Goal: Information Seeking & Learning: Learn about a topic

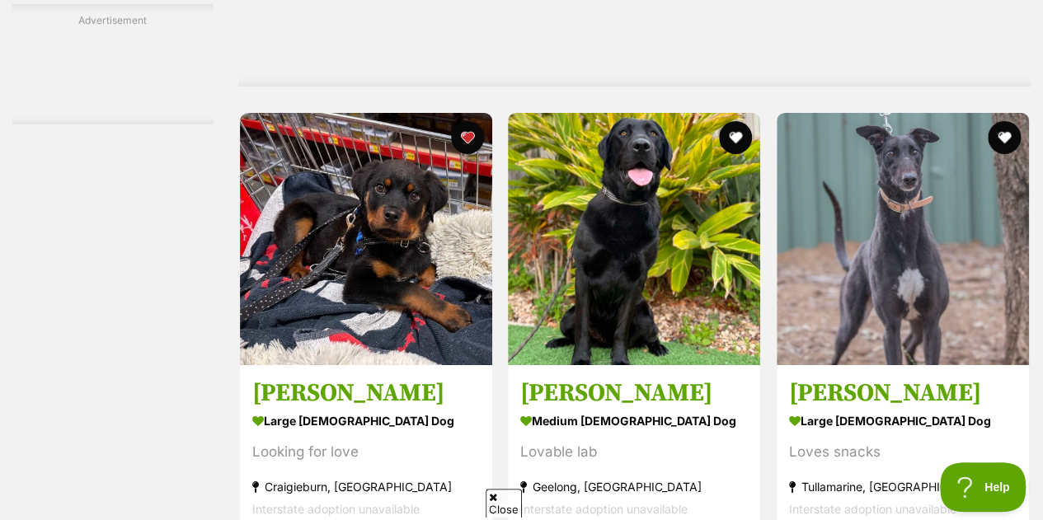
scroll to position [9167, 0]
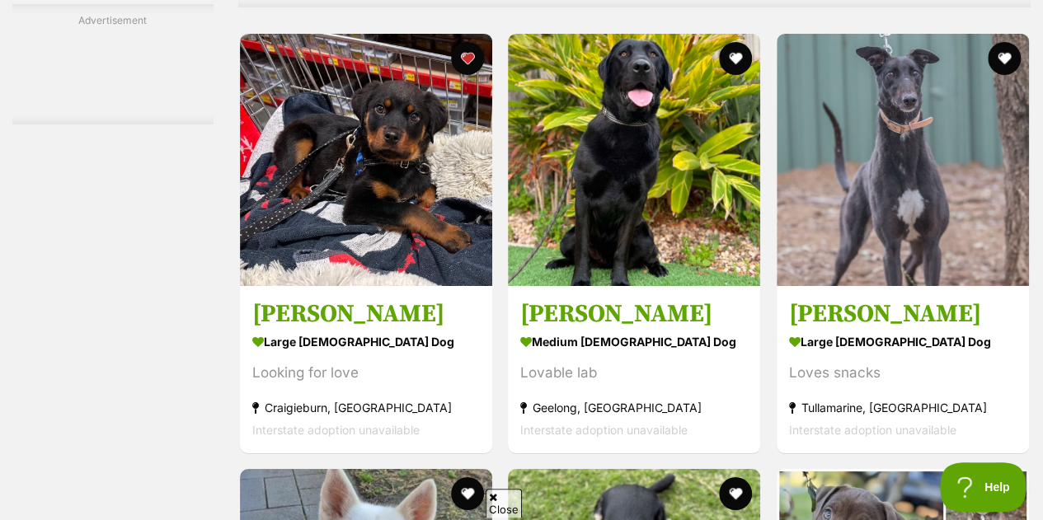
drag, startPoint x: 192, startPoint y: 218, endPoint x: 96, endPoint y: 253, distance: 102.8
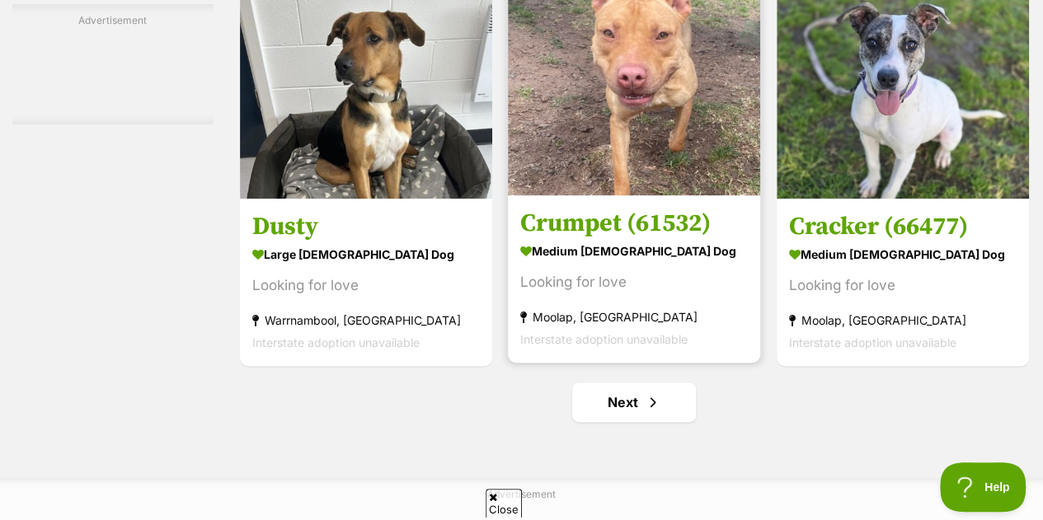
scroll to position [10404, 0]
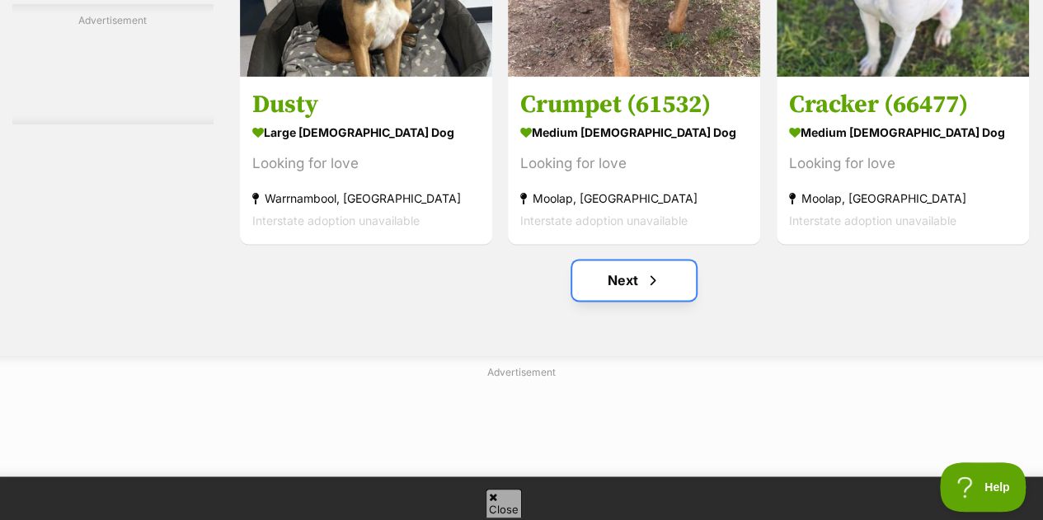
click at [685, 300] on link "Next" at bounding box center [634, 281] width 124 height 40
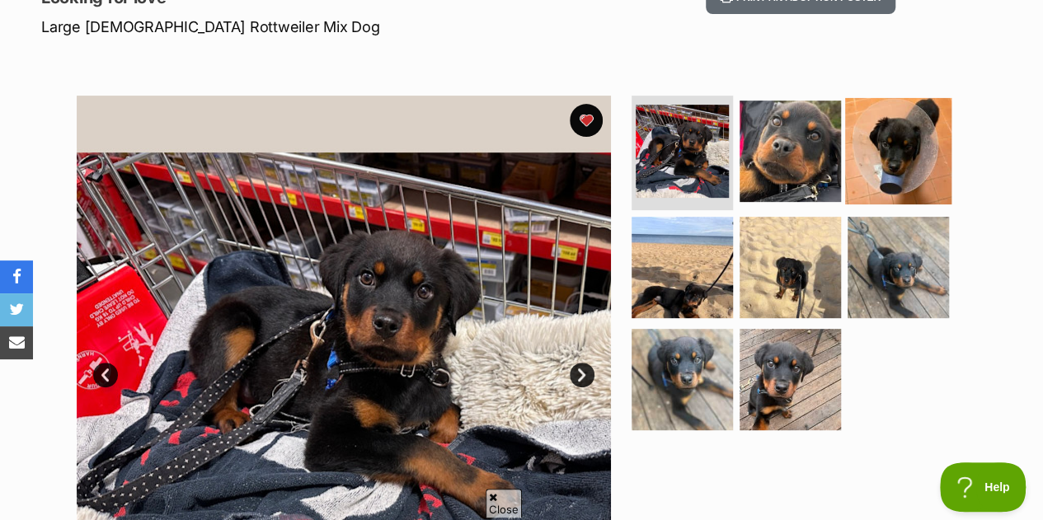
click at [907, 136] on img at bounding box center [898, 150] width 106 height 106
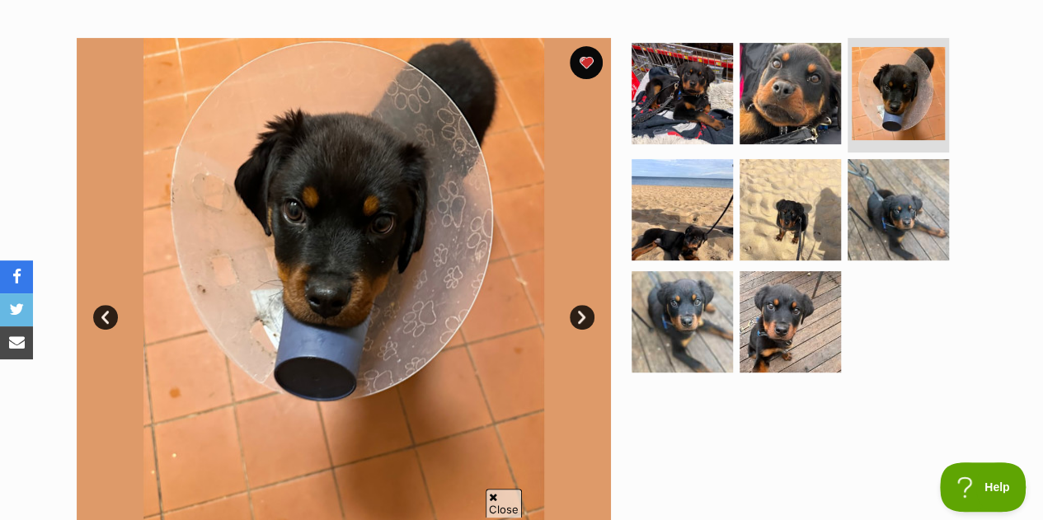
scroll to position [330, 0]
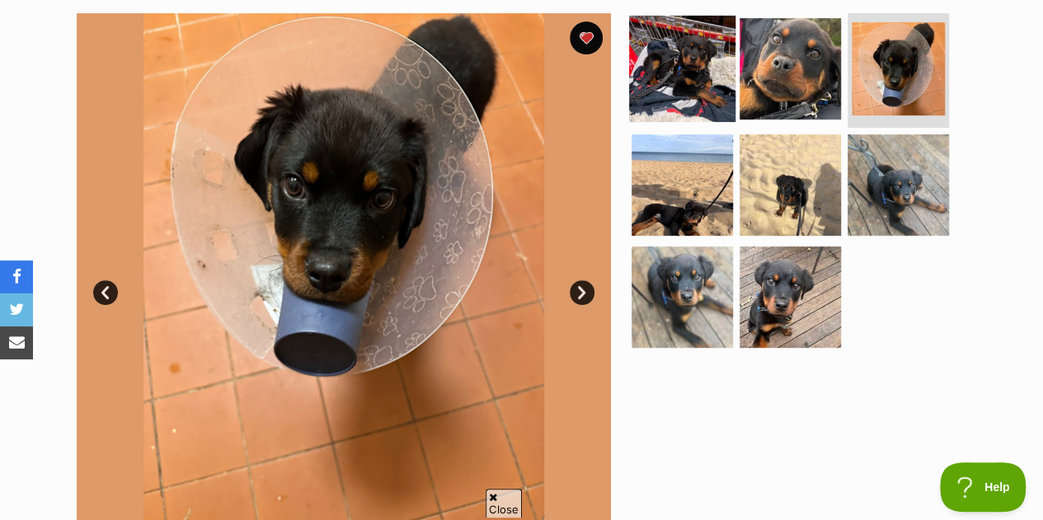
click at [694, 75] on img at bounding box center [682, 68] width 106 height 106
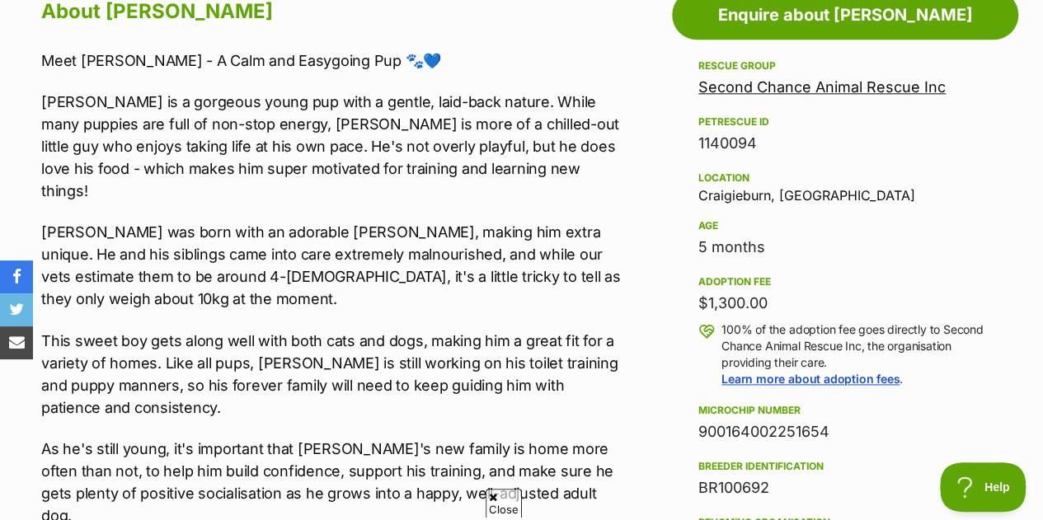
scroll to position [360, 0]
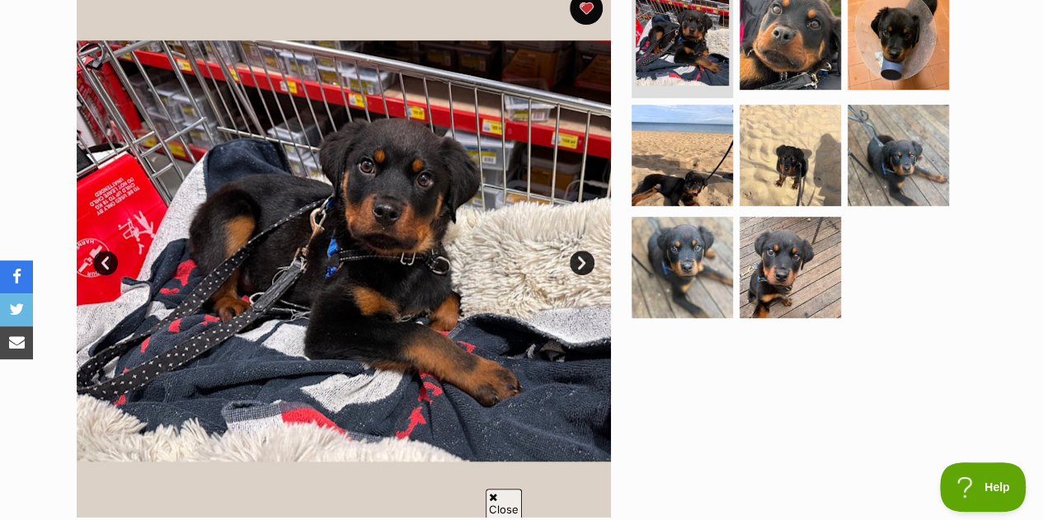
drag, startPoint x: 361, startPoint y: 363, endPoint x: 394, endPoint y: 355, distance: 34.0
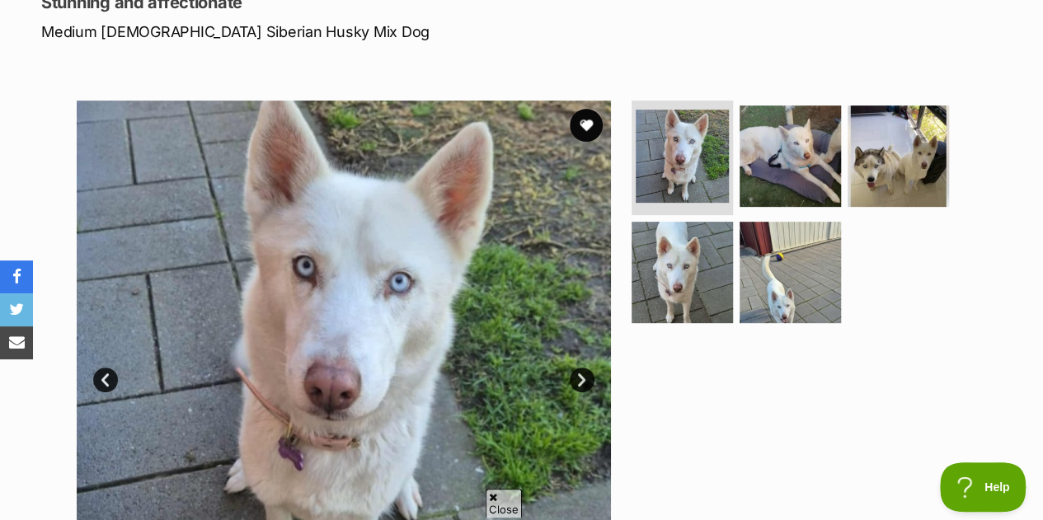
scroll to position [165, 0]
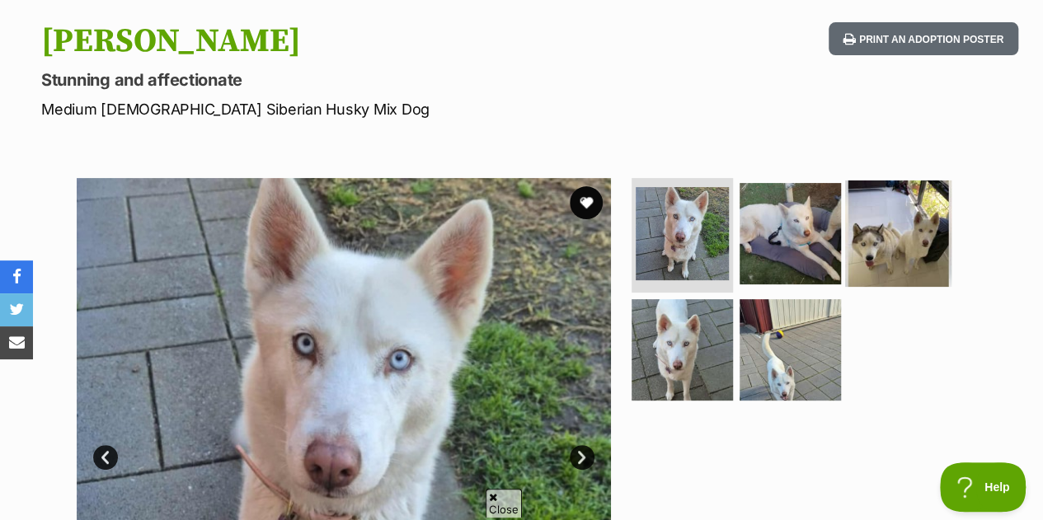
click at [924, 238] on img at bounding box center [898, 233] width 106 height 106
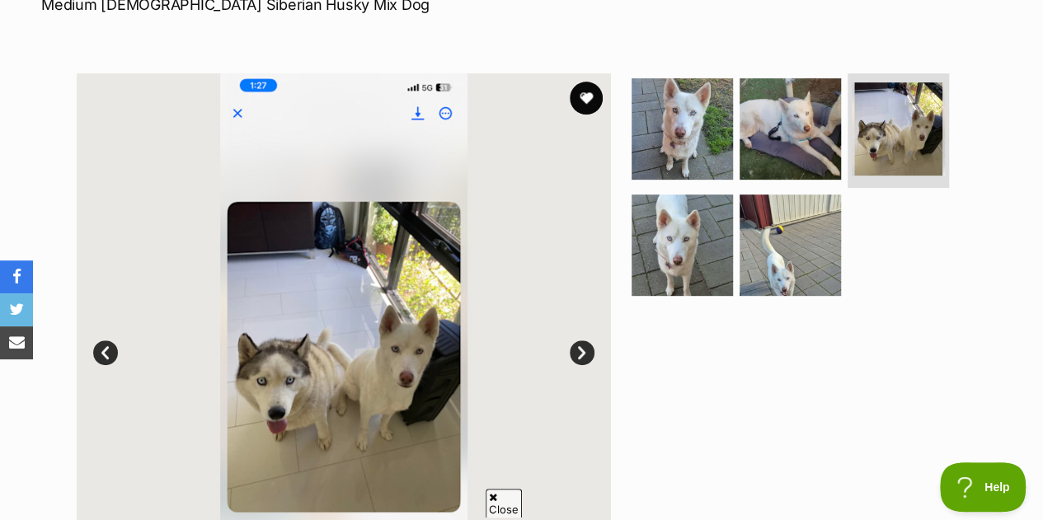
scroll to position [330, 0]
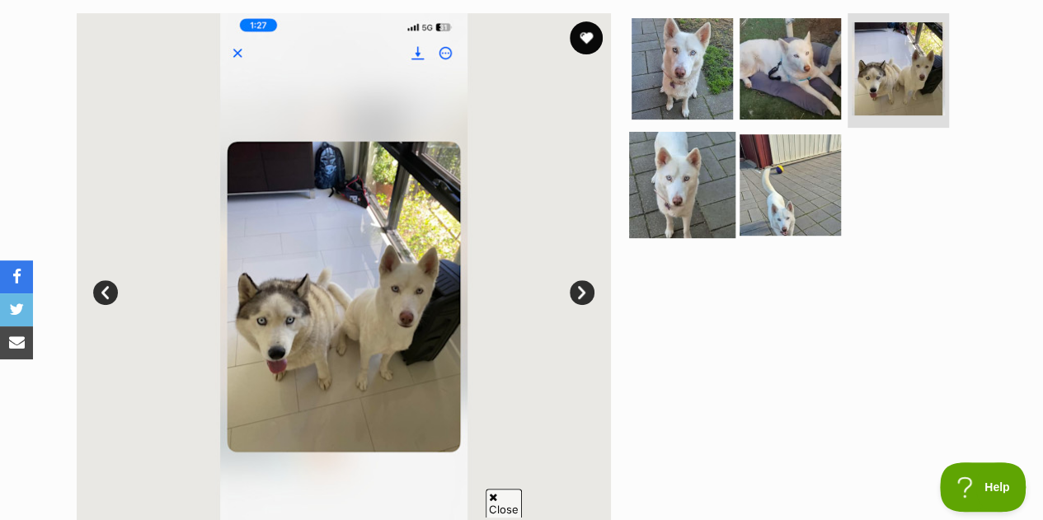
click at [713, 160] on img at bounding box center [682, 185] width 106 height 106
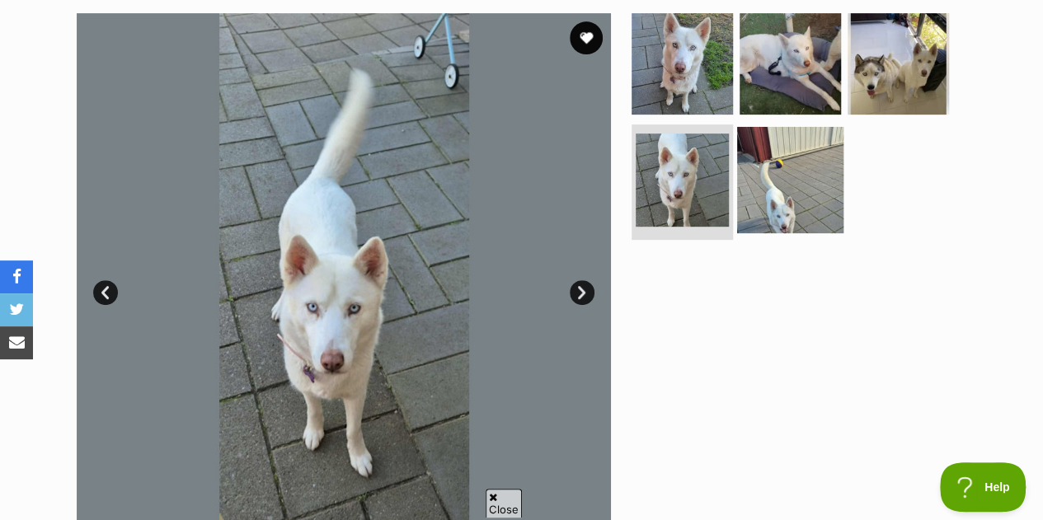
click at [840, 226] on img at bounding box center [790, 180] width 106 height 106
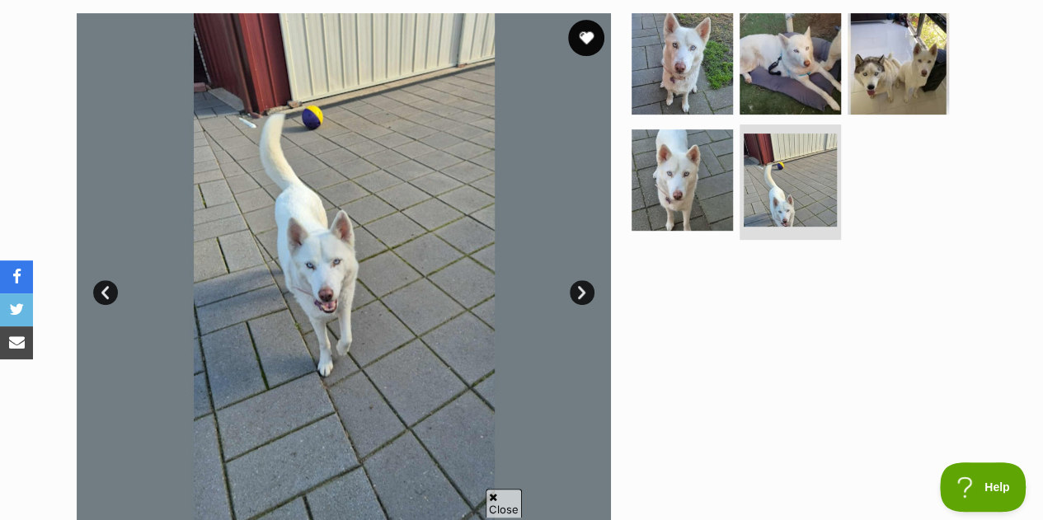
click at [595, 40] on button "favourite" at bounding box center [586, 38] width 36 height 36
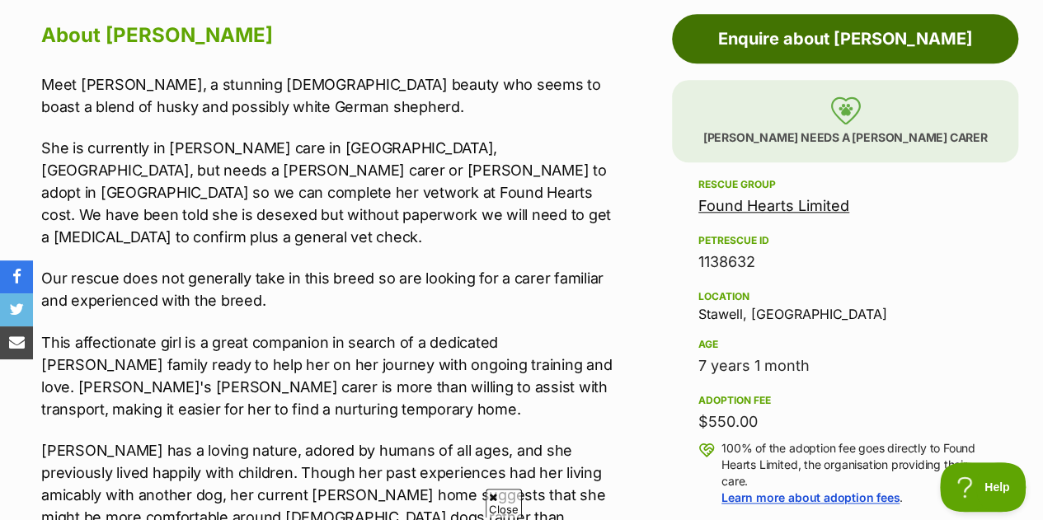
scroll to position [825, 0]
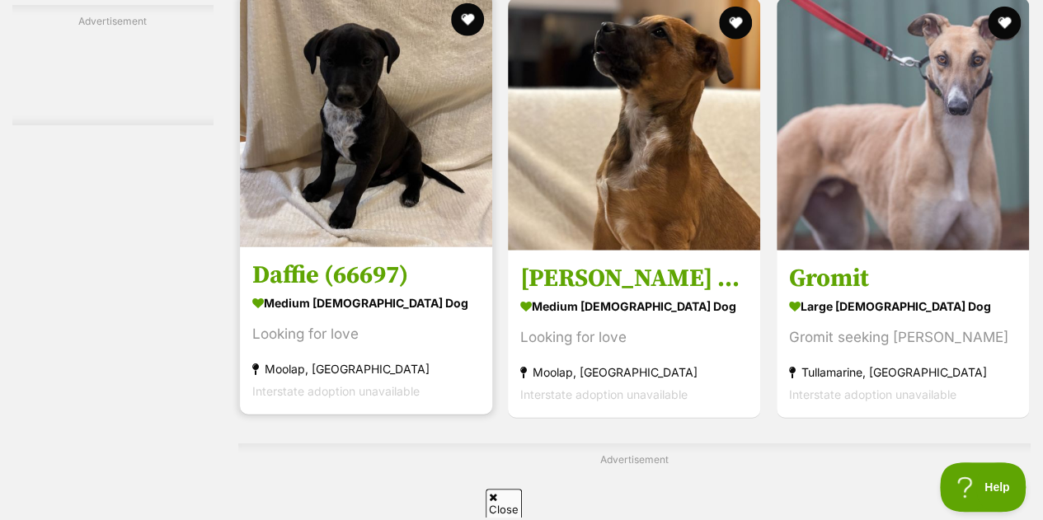
scroll to position [5031, 0]
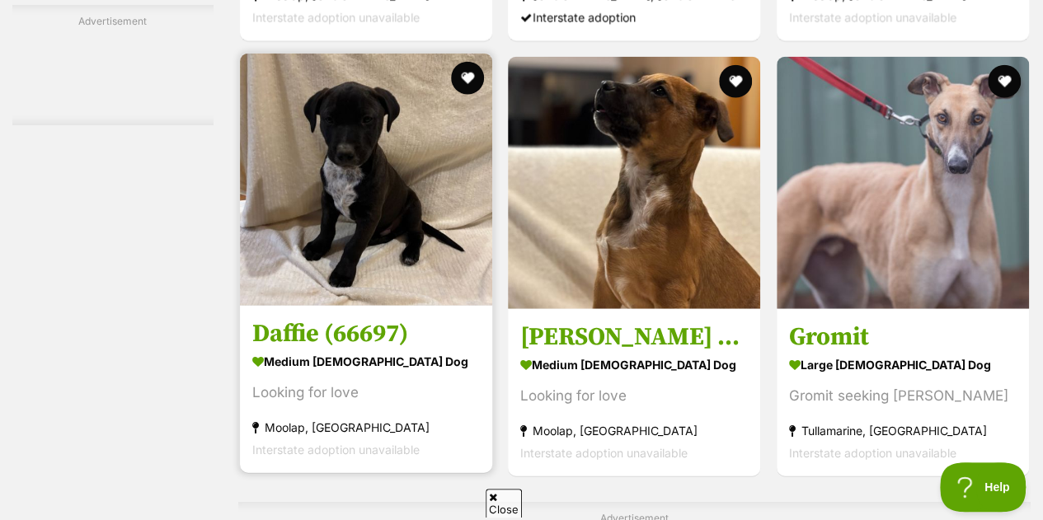
drag, startPoint x: 421, startPoint y: 139, endPoint x: 405, endPoint y: 139, distance: 15.7
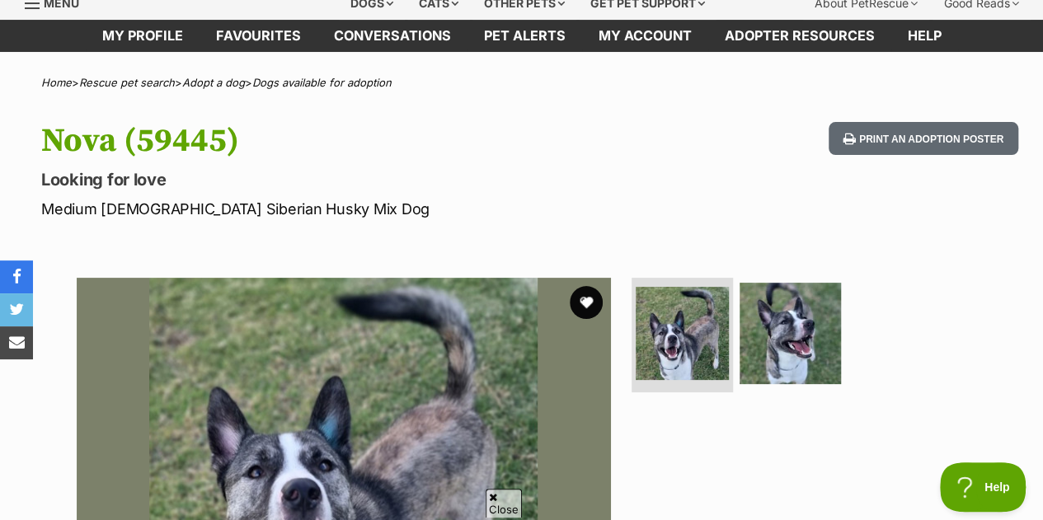
scroll to position [165, 0]
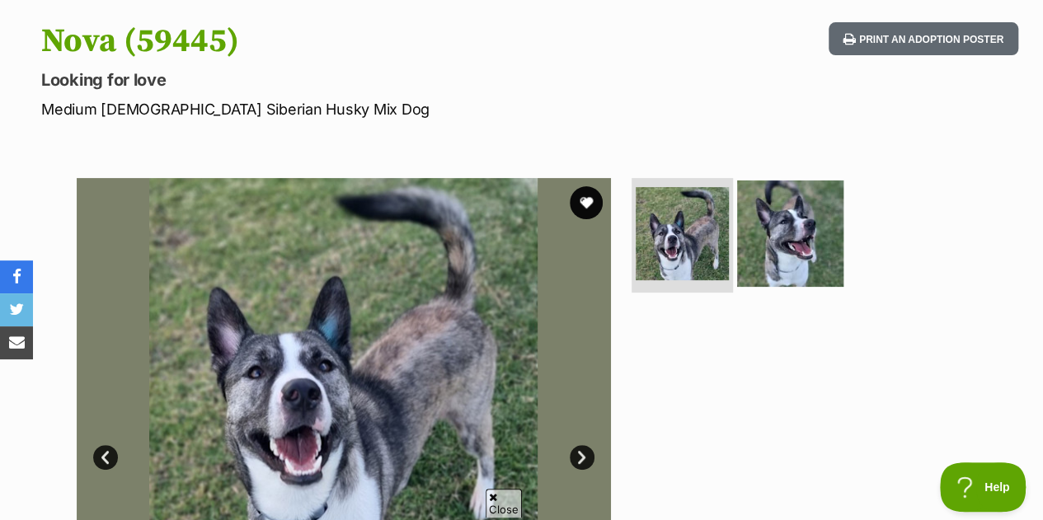
click at [802, 203] on img at bounding box center [790, 233] width 106 height 106
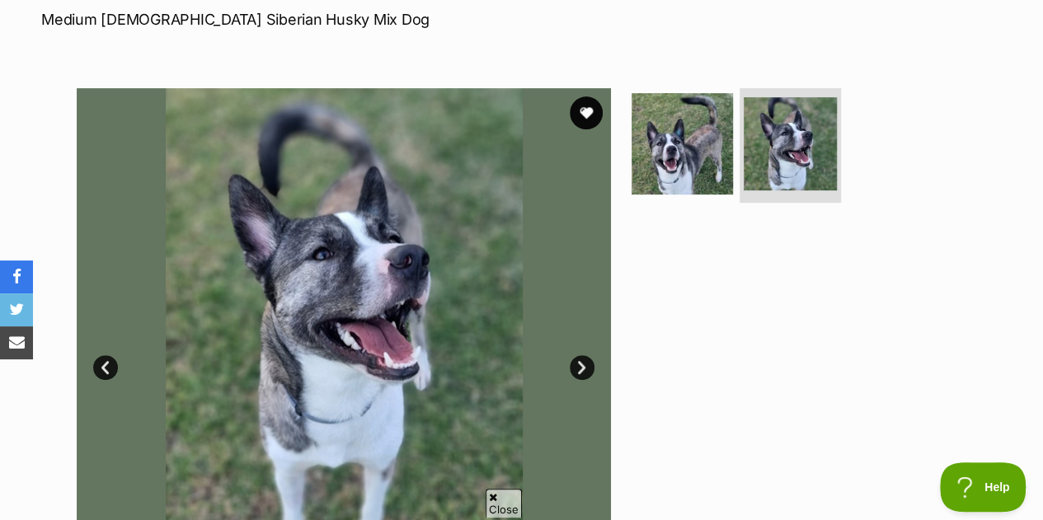
scroll to position [82, 0]
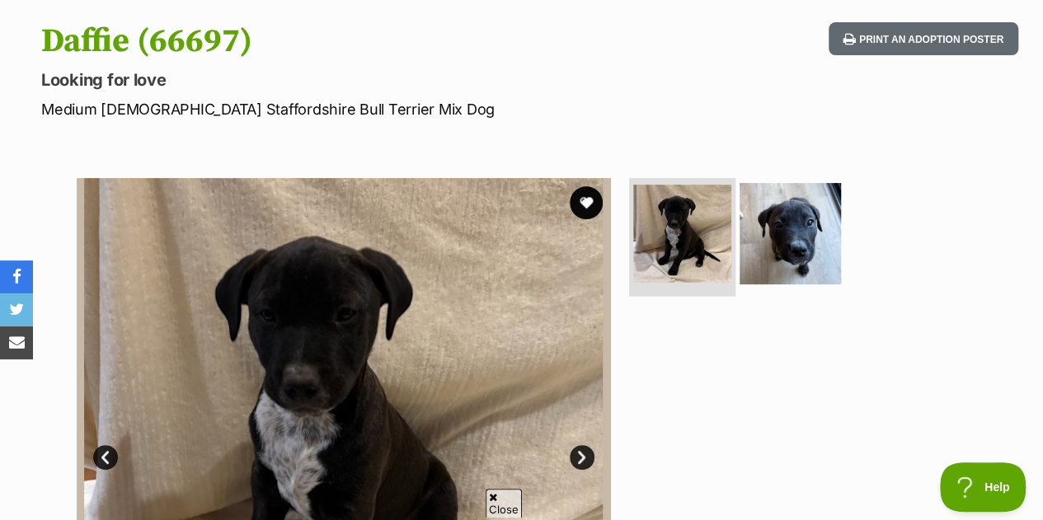
click at [730, 246] on li at bounding box center [682, 235] width 106 height 121
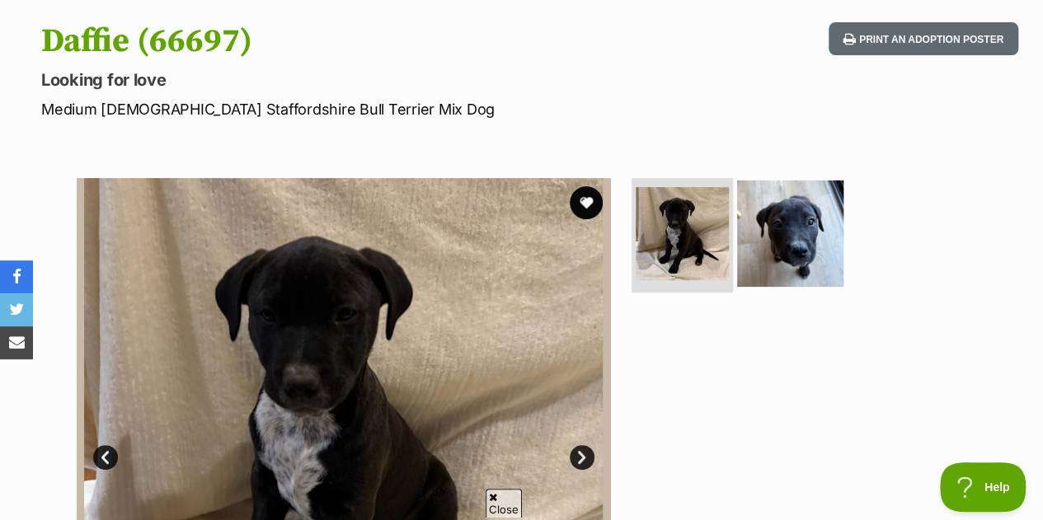
click at [795, 228] on img at bounding box center [790, 233] width 106 height 106
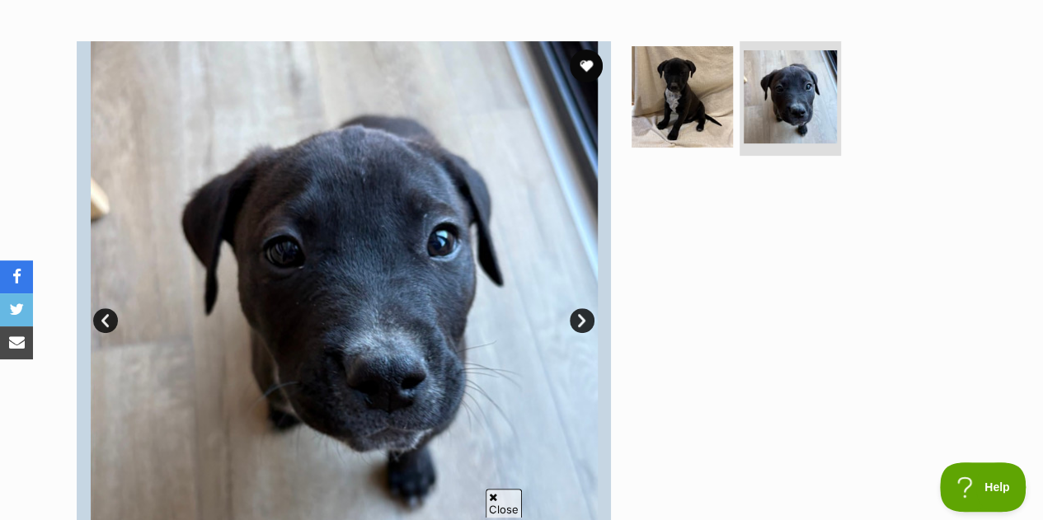
scroll to position [165, 0]
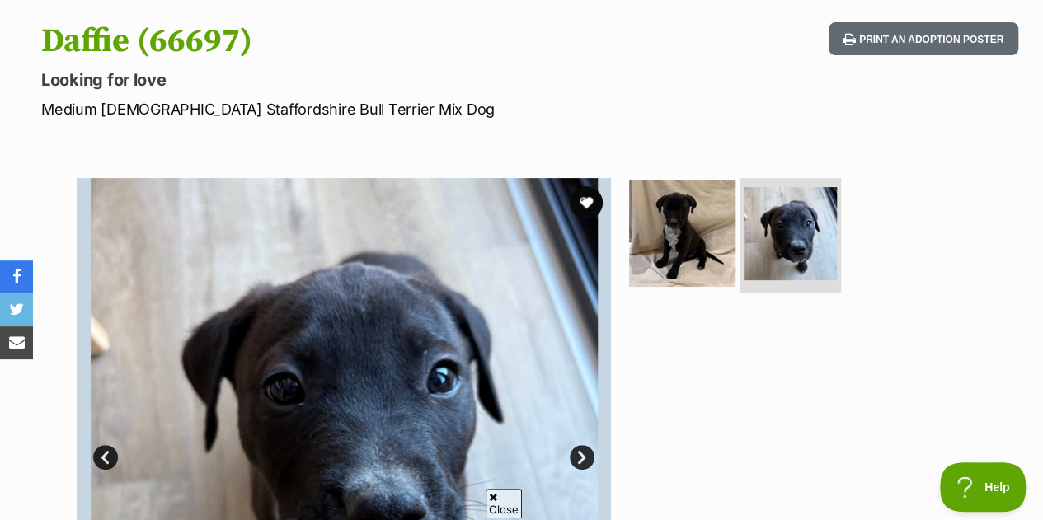
click at [711, 242] on img at bounding box center [682, 233] width 106 height 106
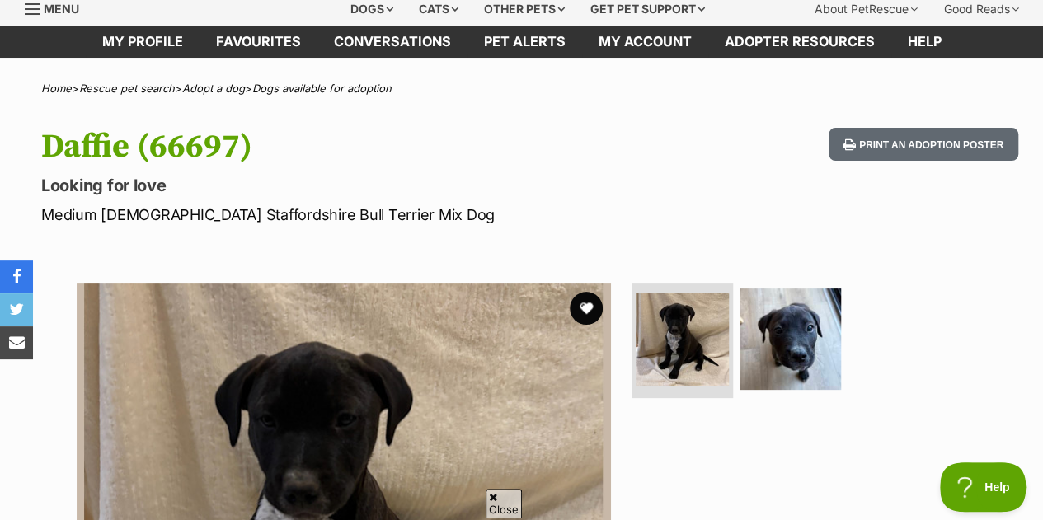
scroll to position [0, 0]
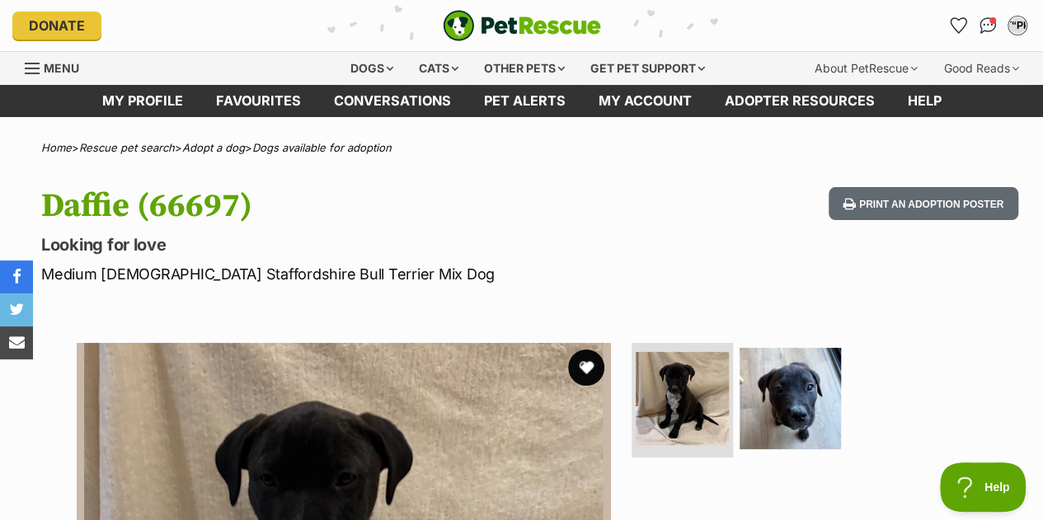
click at [595, 371] on button "favourite" at bounding box center [586, 368] width 36 height 36
